Goal: Check status: Check status

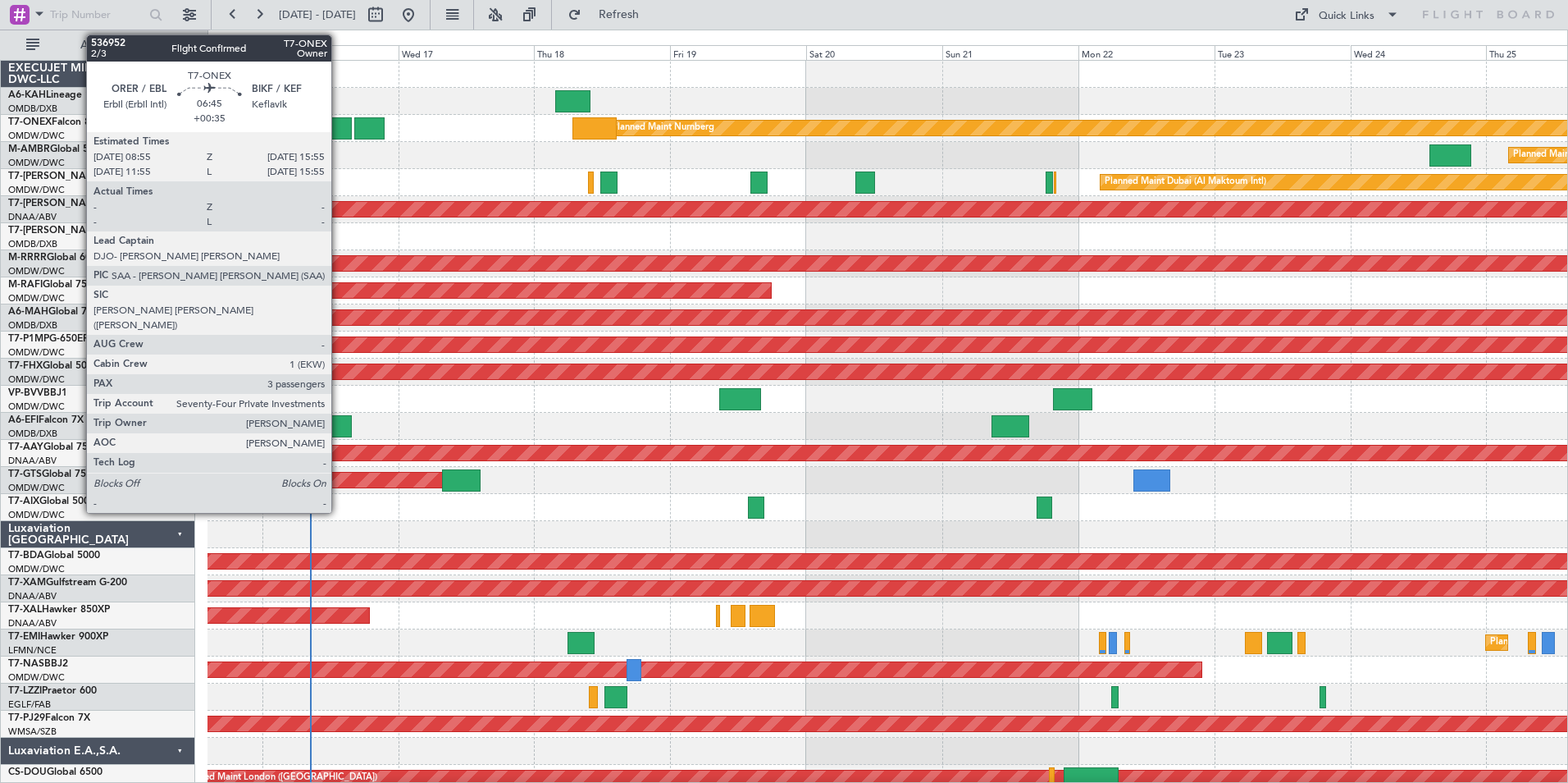
click at [339, 135] on div at bounding box center [331, 128] width 41 height 23
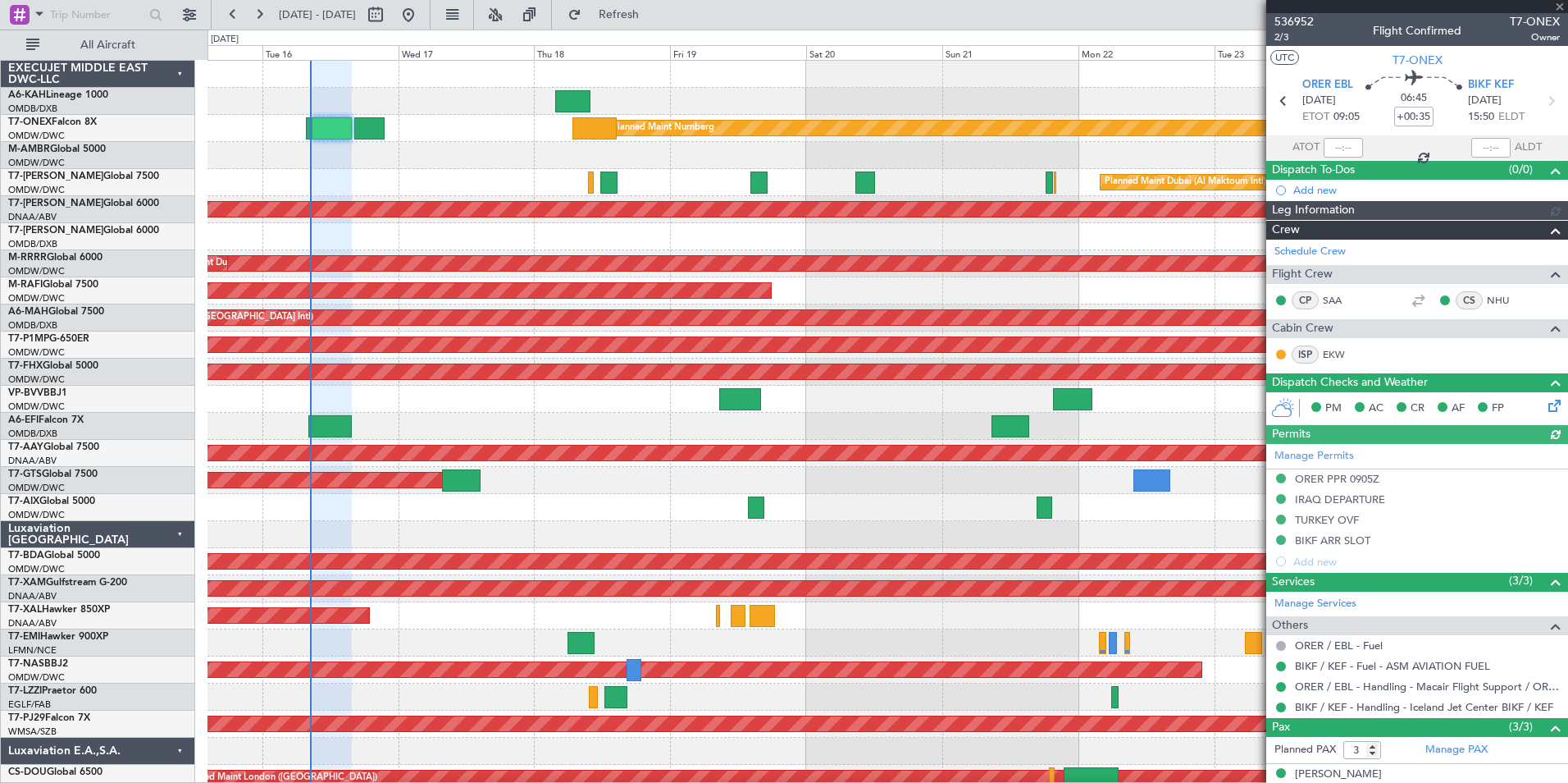
type input "[PERSON_NAME] ([PERSON_NAME])"
type input "7310"
type input "[PERSON_NAME] ([PERSON_NAME])"
type input "7310"
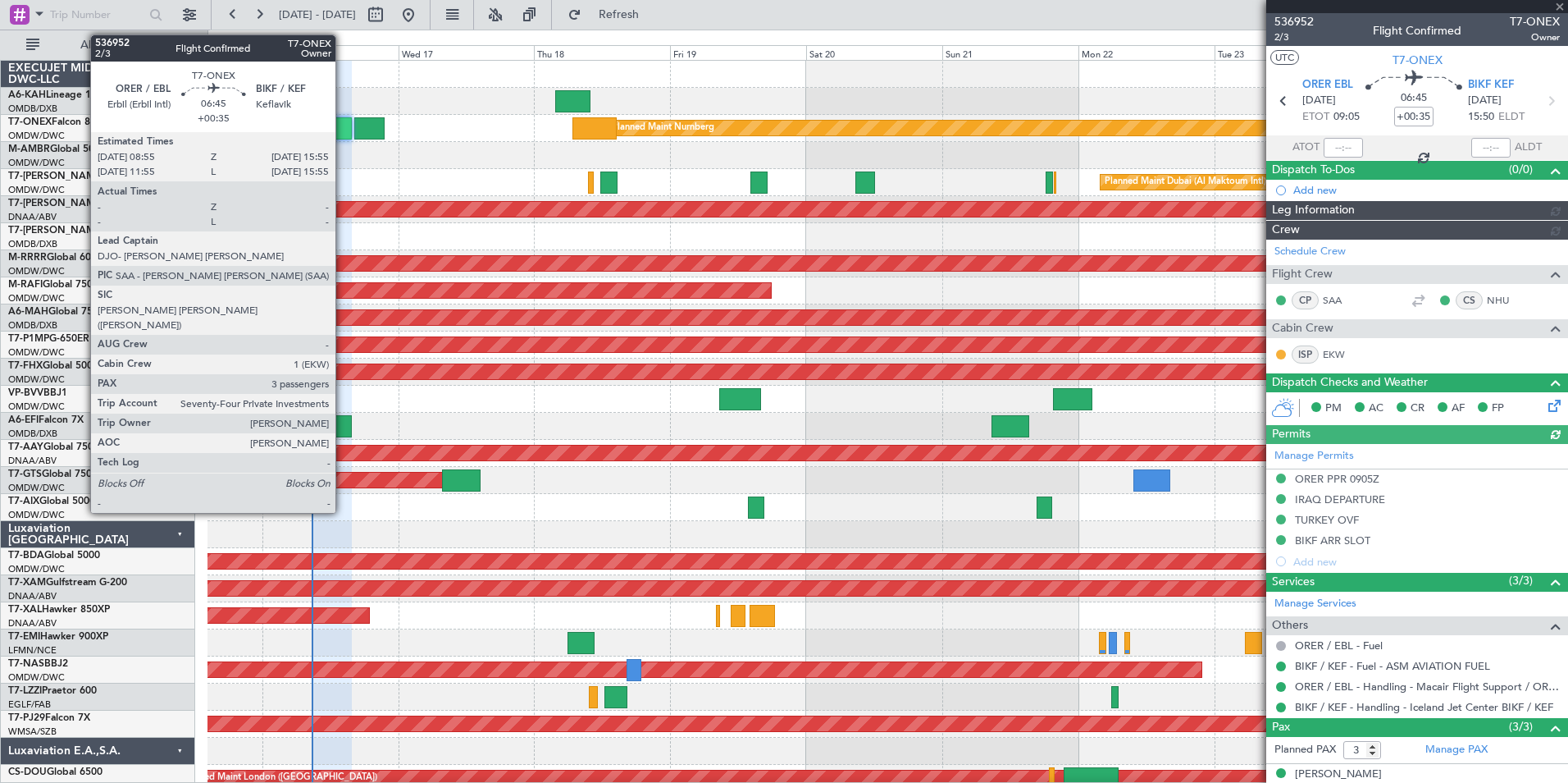
type input "[PERSON_NAME] ([PERSON_NAME])"
type input "7310"
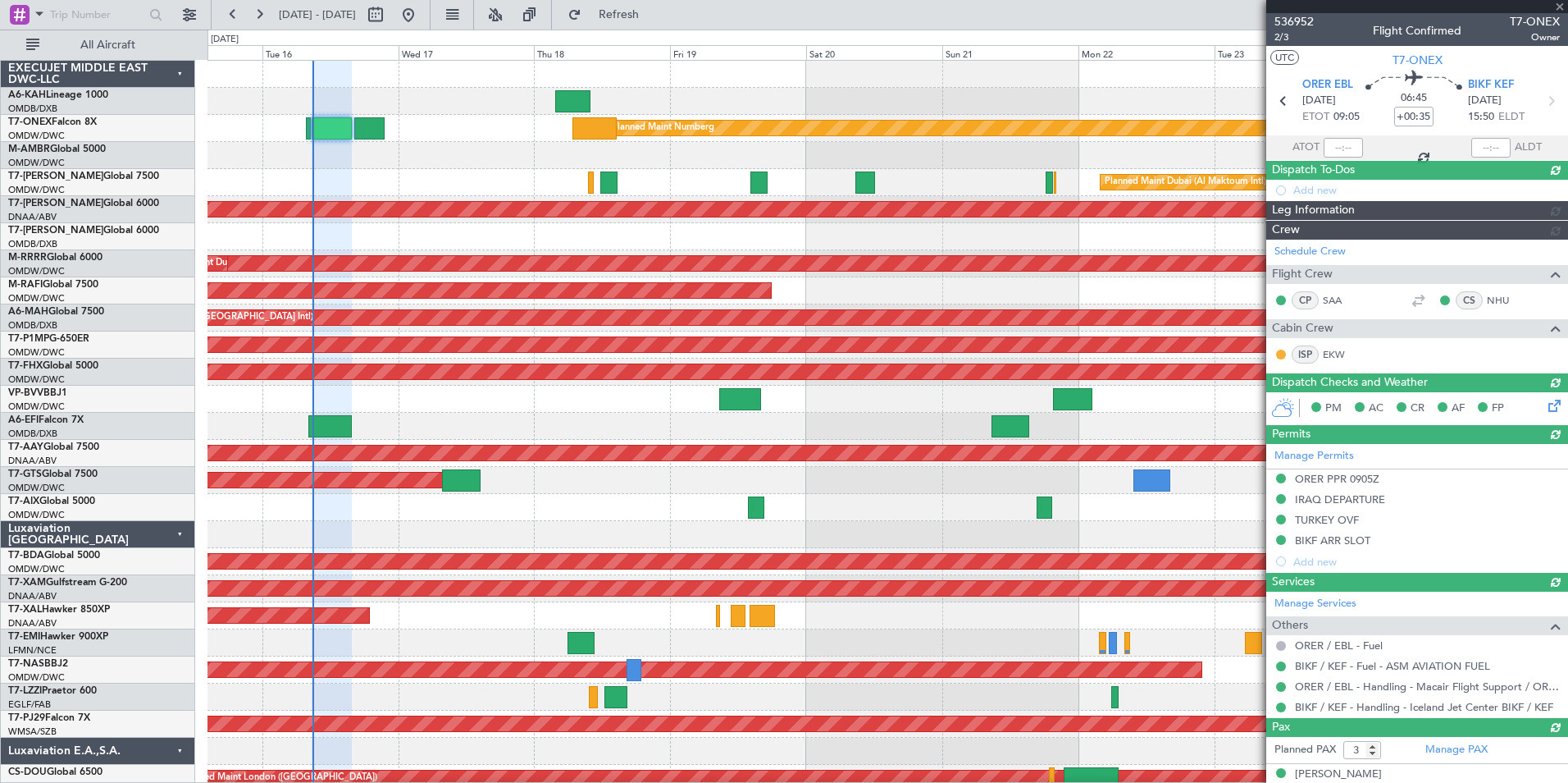
type input "[PERSON_NAME] ([PERSON_NAME])"
type input "7310"
type input "[PERSON_NAME] ([PERSON_NAME])"
type input "7310"
type input "[PERSON_NAME] ([PERSON_NAME])"
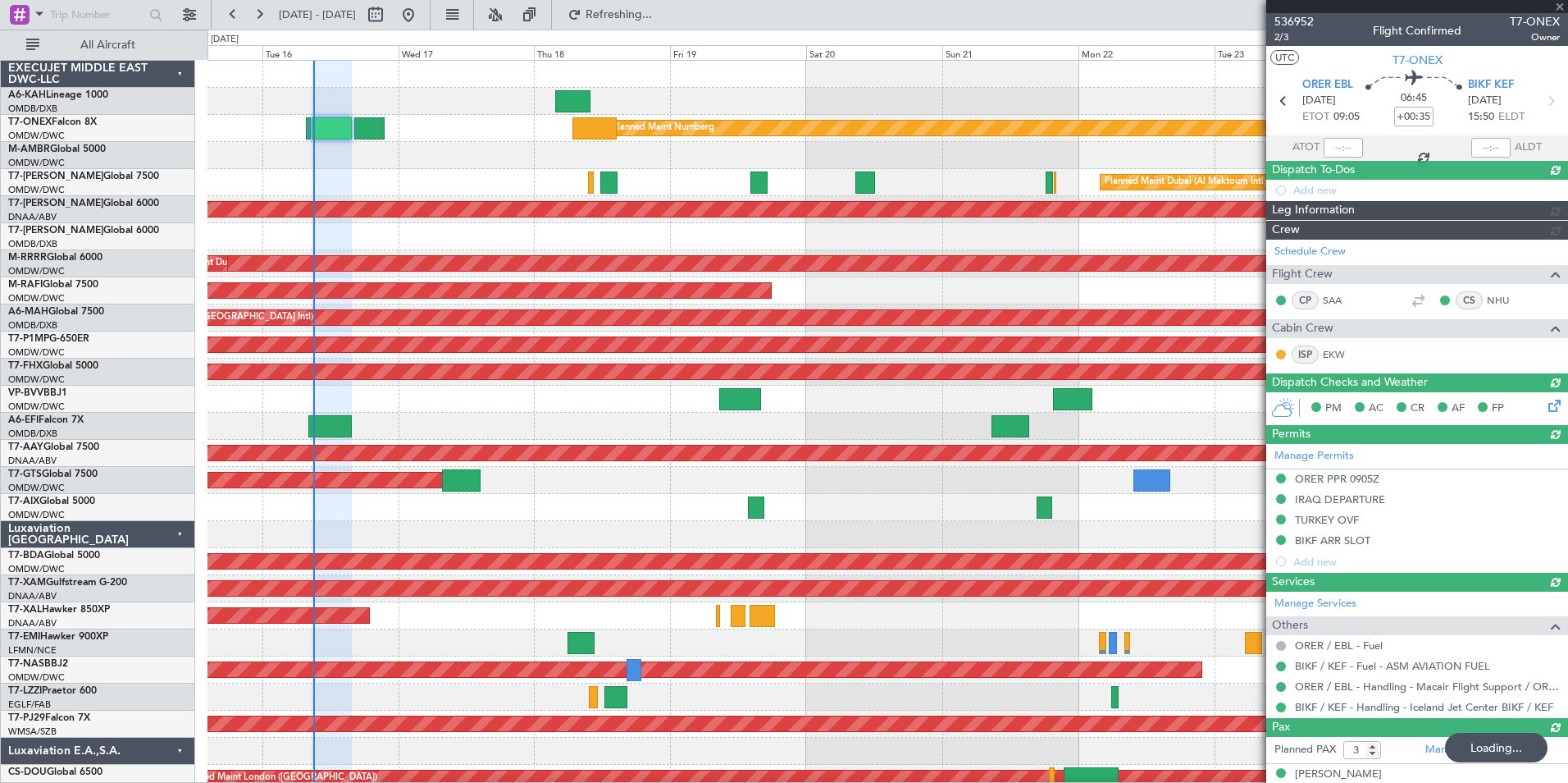
type input "7310"
type input "[PERSON_NAME] ([PERSON_NAME])"
type input "7310"
